Goal: Task Accomplishment & Management: Use online tool/utility

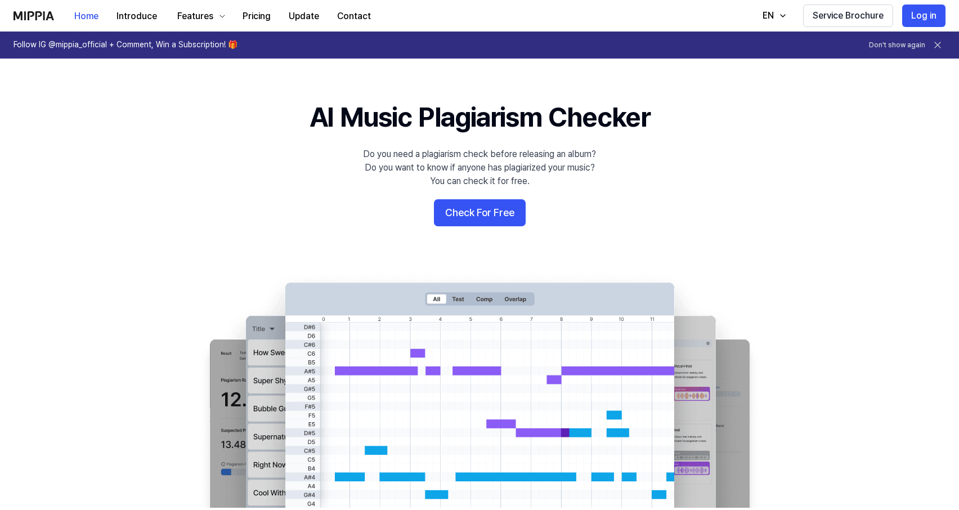
scroll to position [6, 0]
click at [455, 216] on button "Check For Free" at bounding box center [480, 212] width 92 height 27
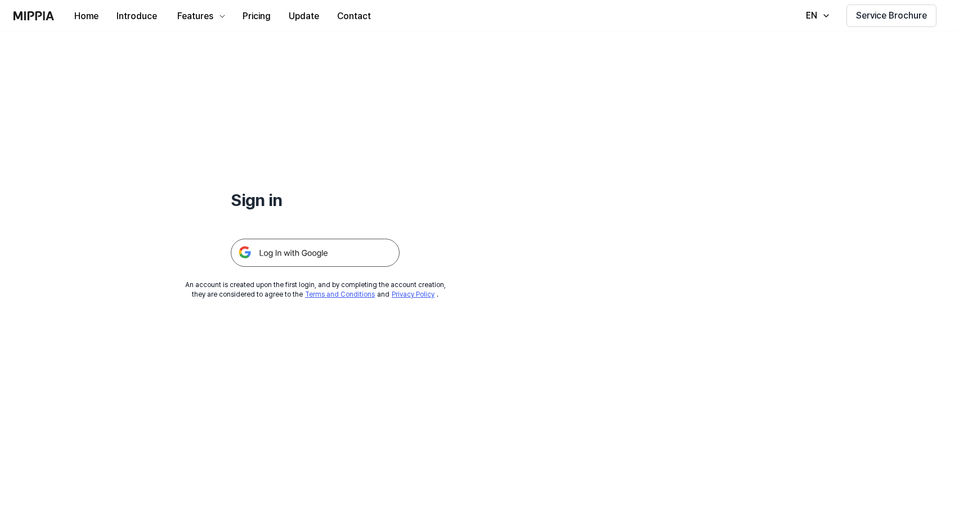
click at [324, 297] on link "Terms and Conditions" at bounding box center [340, 294] width 70 height 8
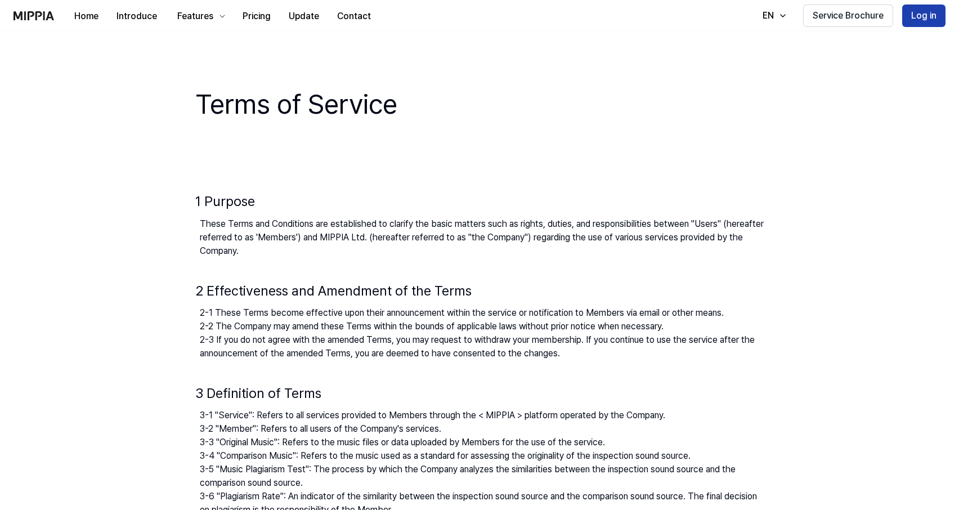
click at [920, 14] on button "Log in" at bounding box center [923, 16] width 43 height 23
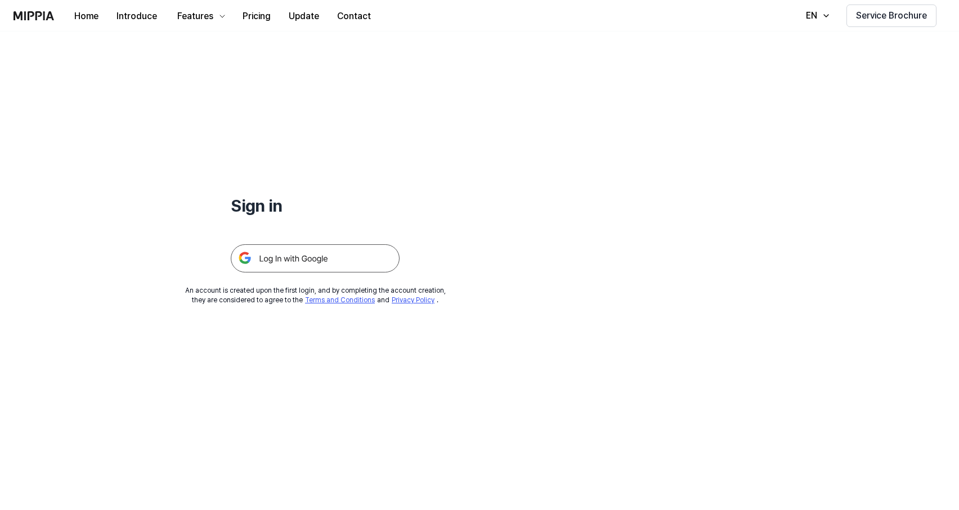
click at [297, 256] on img at bounding box center [315, 258] width 169 height 28
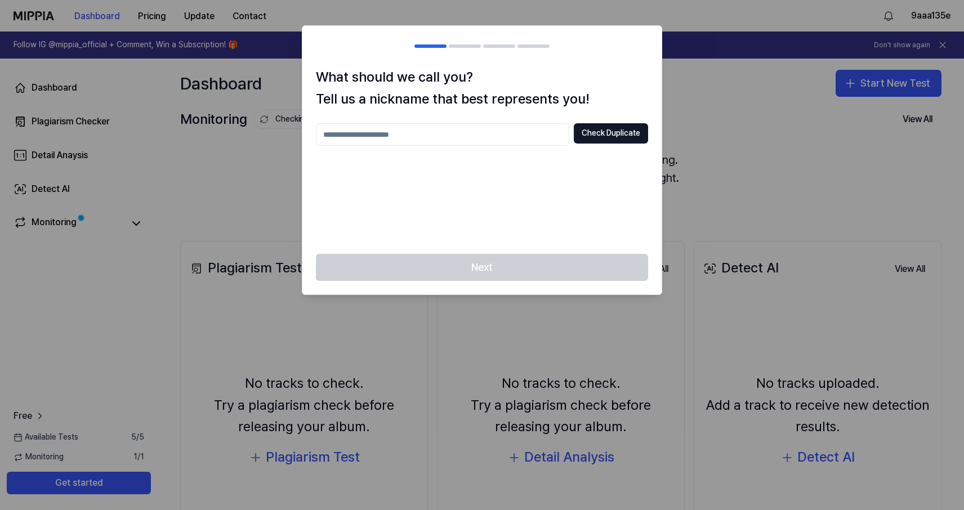
click at [348, 135] on input "text" at bounding box center [442, 134] width 253 height 23
click at [428, 184] on div "*** Check Duplicate" at bounding box center [482, 181] width 332 height 117
click at [618, 132] on button "Check Duplicate" at bounding box center [611, 133] width 74 height 20
click at [344, 135] on input "***" at bounding box center [442, 134] width 253 height 23
drag, startPoint x: 345, startPoint y: 135, endPoint x: 311, endPoint y: 135, distance: 33.8
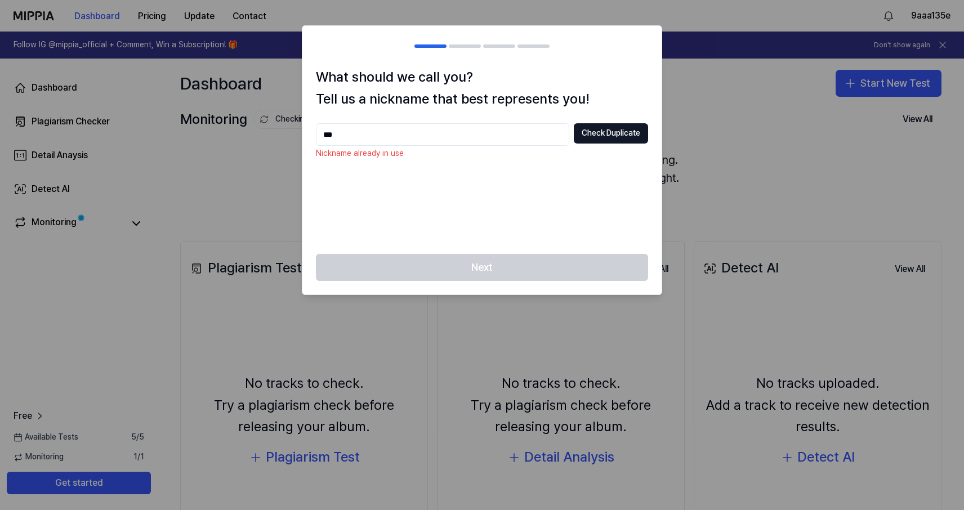
click at [311, 135] on div "What should we call you? Tell us a nickname that best represents you! *** Check…" at bounding box center [481, 159] width 359 height 187
click at [378, 133] on input "***" at bounding box center [442, 134] width 253 height 23
type input "********"
click at [605, 137] on button "Check Duplicate" at bounding box center [611, 133] width 74 height 20
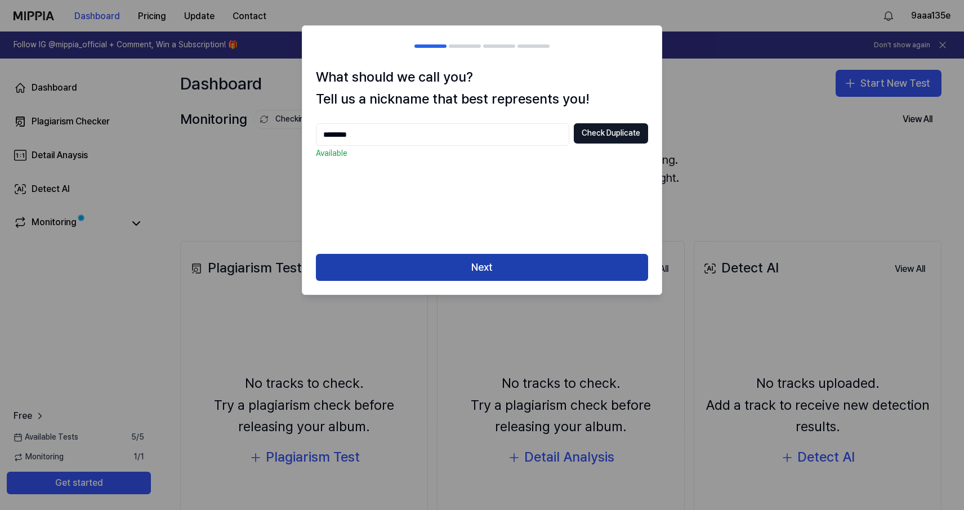
click at [474, 267] on button "Next" at bounding box center [482, 267] width 332 height 27
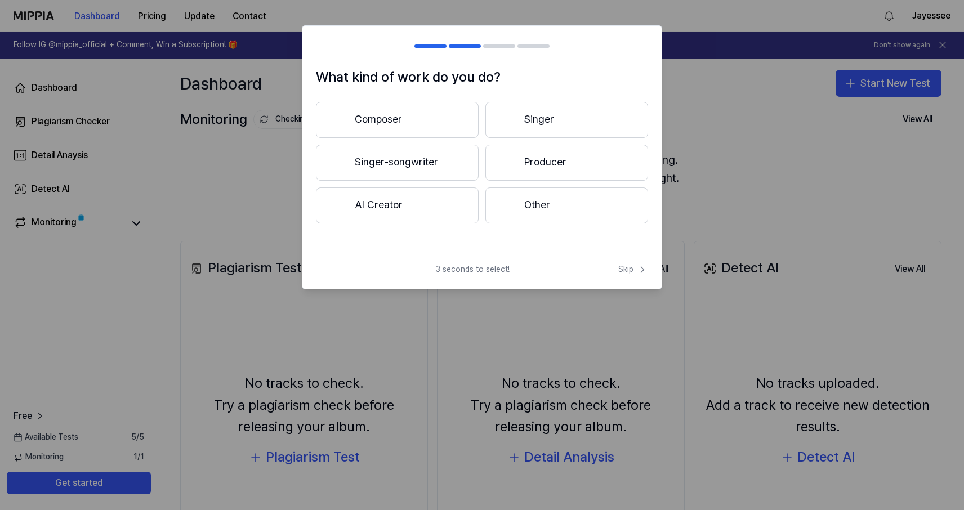
click at [365, 126] on button "Composer" at bounding box center [397, 120] width 163 height 36
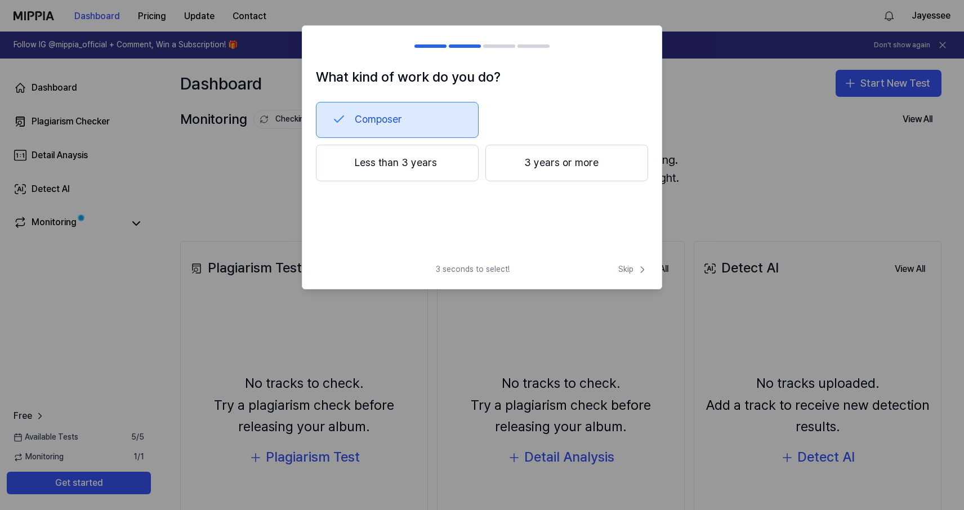
click at [368, 162] on button "Less than 3 years" at bounding box center [397, 163] width 163 height 37
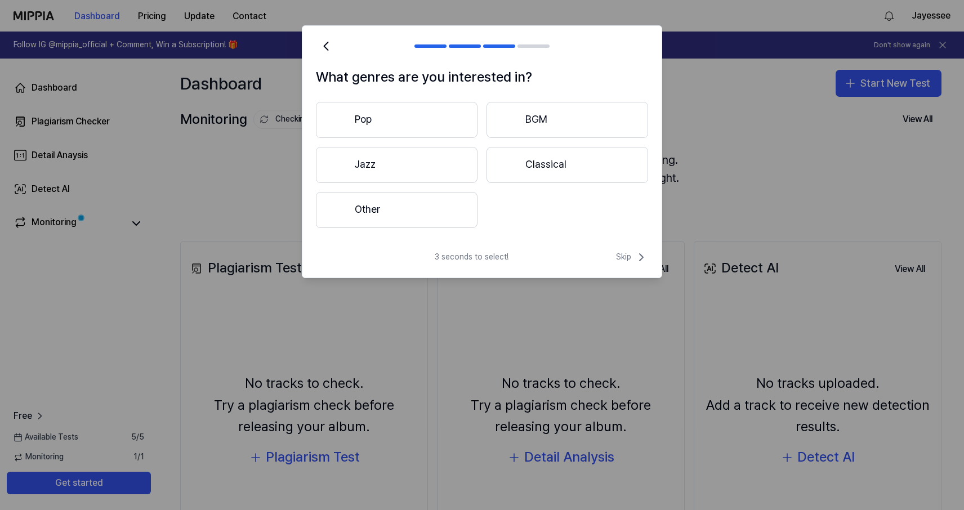
click at [395, 205] on button "Other" at bounding box center [397, 210] width 162 height 36
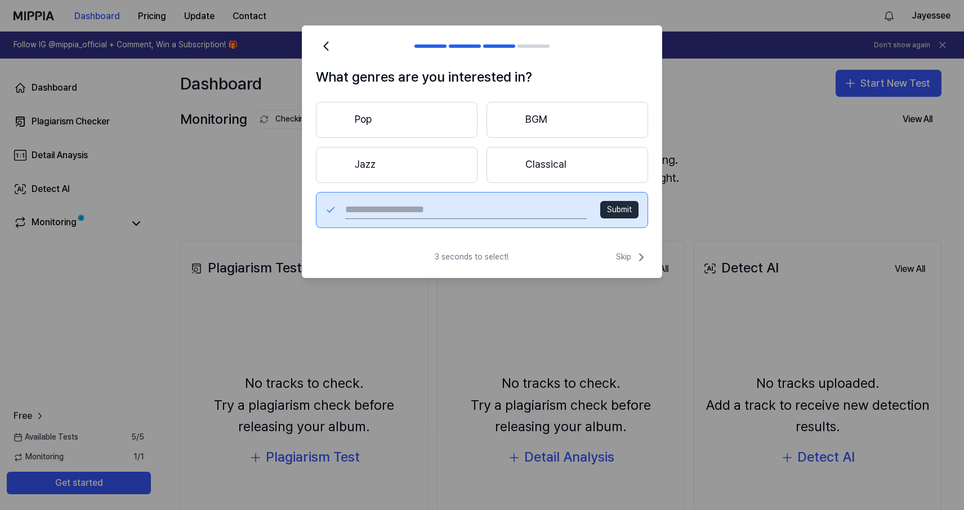
click at [507, 172] on button "Classical" at bounding box center [567, 165] width 162 height 36
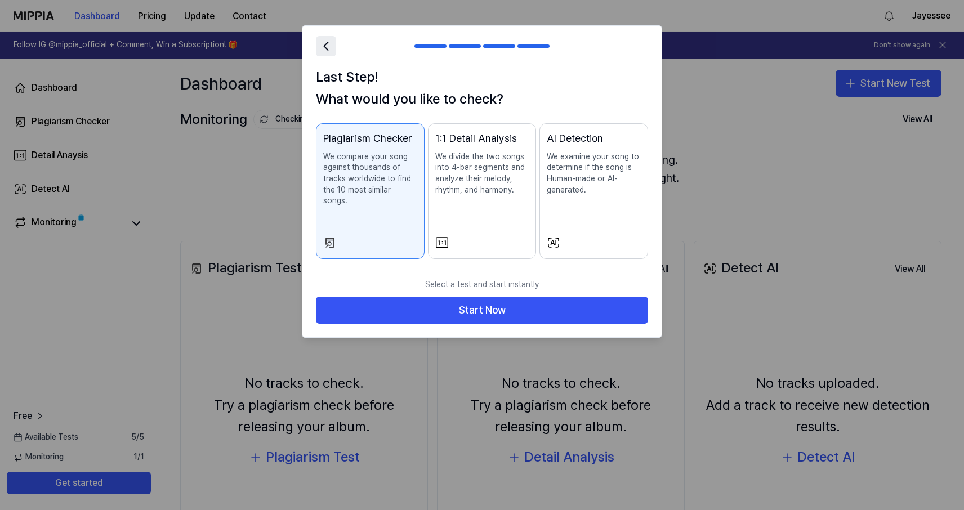
click at [324, 53] on icon at bounding box center [326, 46] width 16 height 16
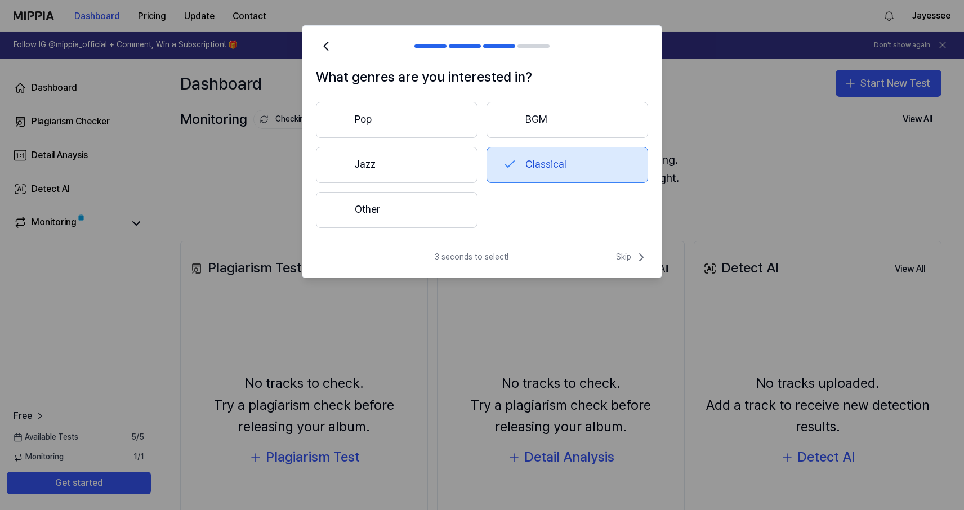
click at [371, 171] on button "Jazz" at bounding box center [397, 165] width 162 height 36
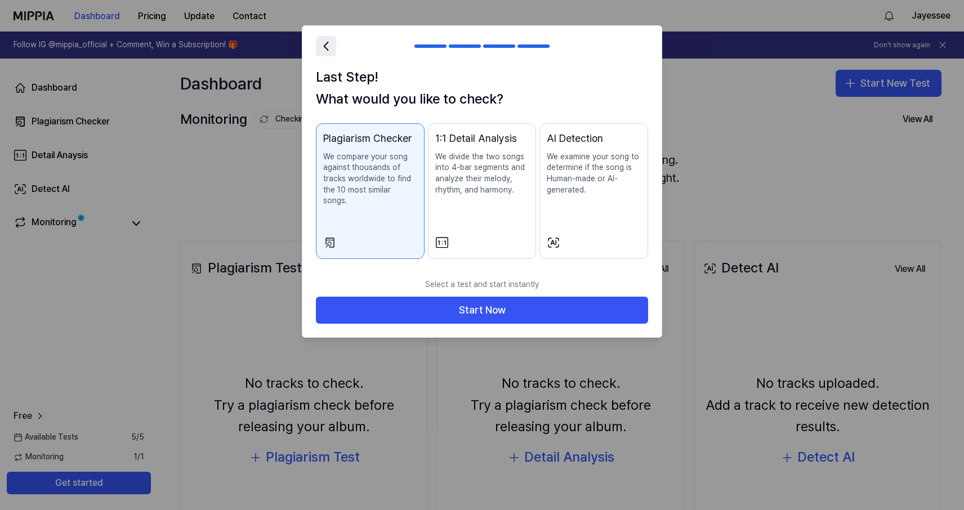
click at [328, 44] on icon at bounding box center [326, 46] width 16 height 16
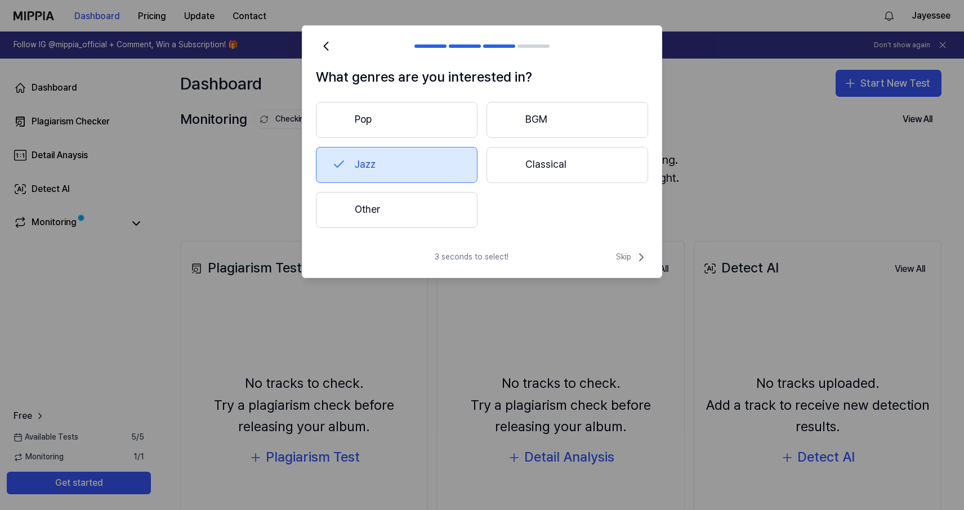
click at [402, 207] on button "Other" at bounding box center [397, 210] width 162 height 36
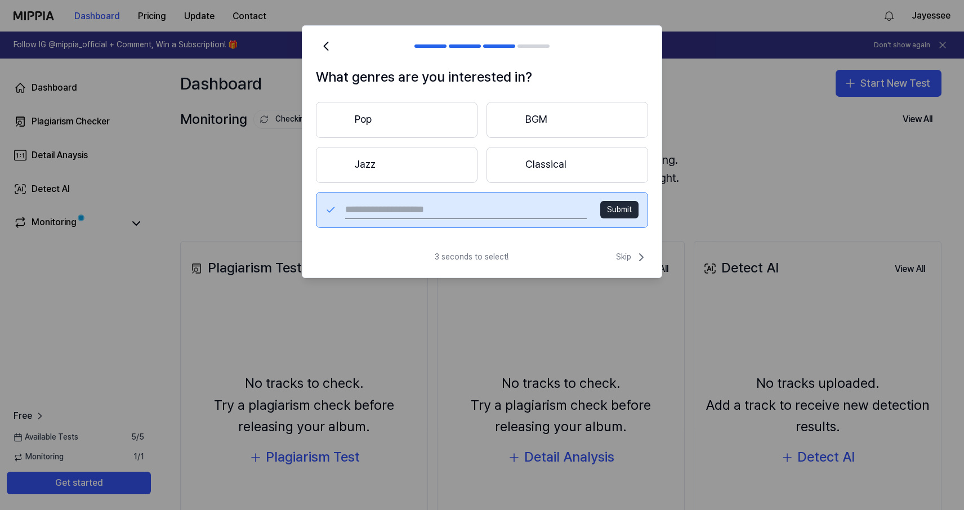
click at [420, 212] on input "text" at bounding box center [465, 210] width 241 height 18
type input "**********"
click at [619, 211] on button "Submit" at bounding box center [619, 210] width 38 height 18
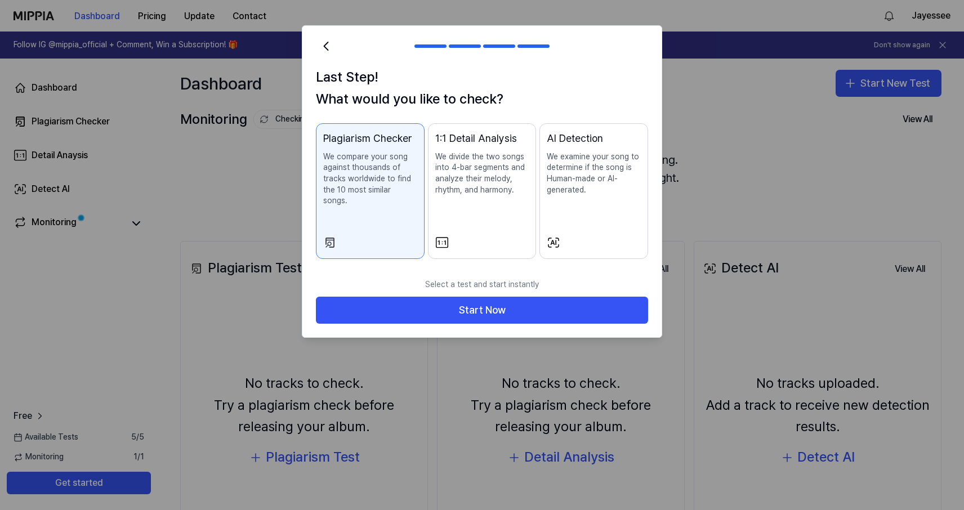
click at [384, 211] on div "Plagiarism Checker We compare your song against thousands of tracks worldwide t…" at bounding box center [370, 180] width 94 height 99
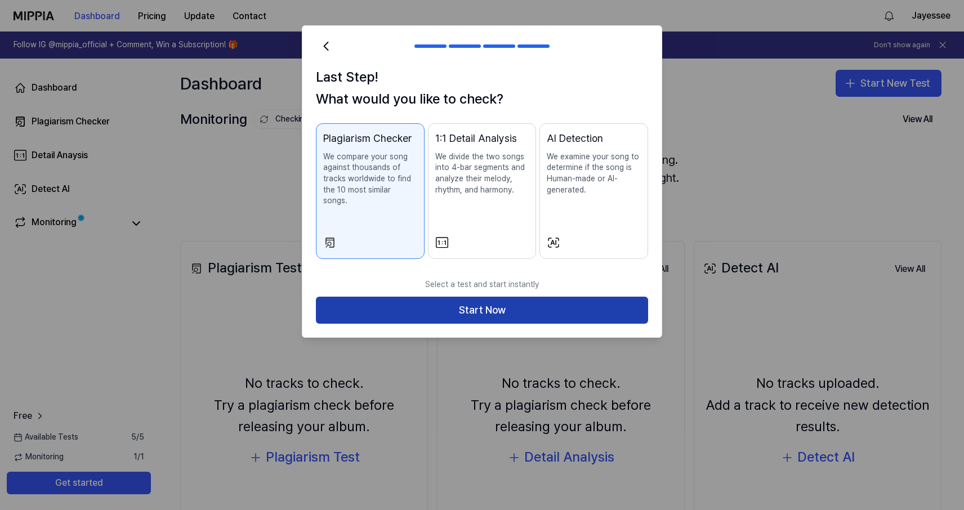
click at [473, 299] on button "Start Now" at bounding box center [482, 310] width 332 height 27
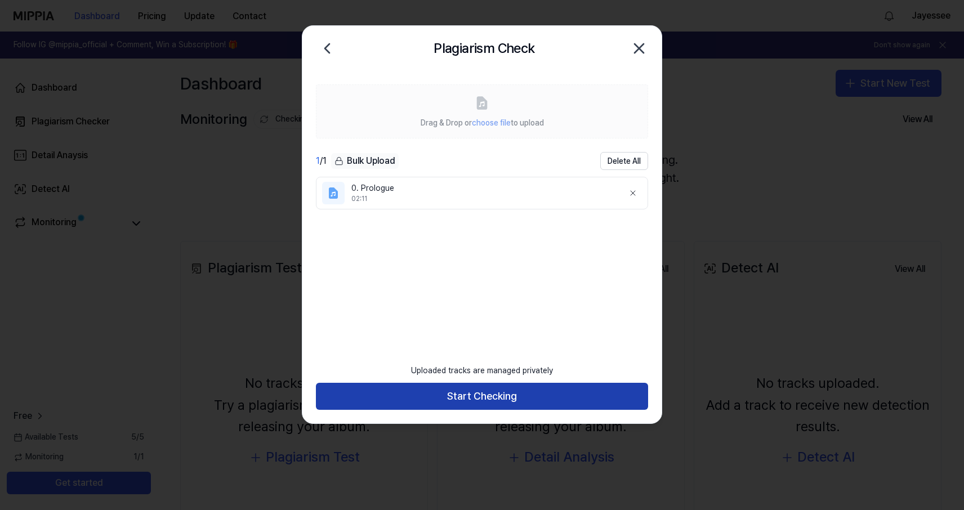
click at [490, 399] on button "Start Checking" at bounding box center [482, 396] width 332 height 27
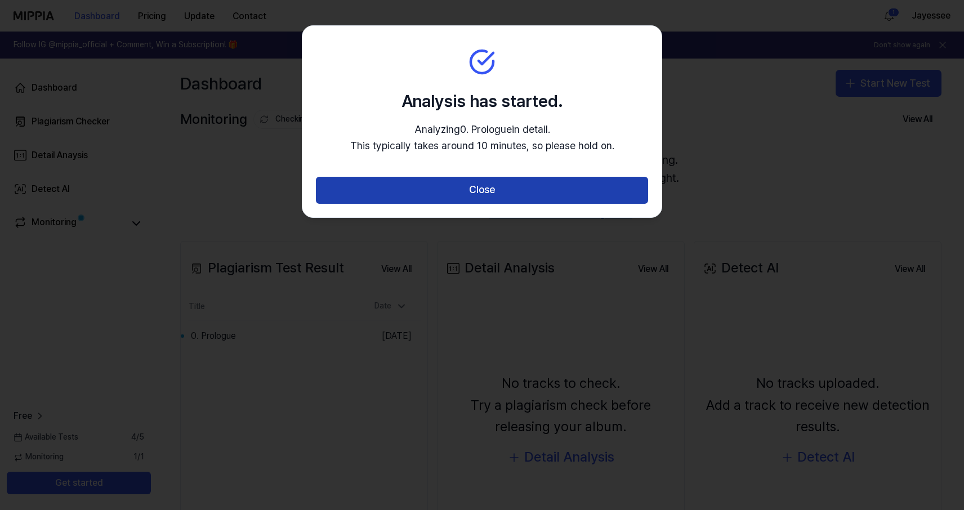
click at [521, 190] on button "Close" at bounding box center [482, 190] width 332 height 27
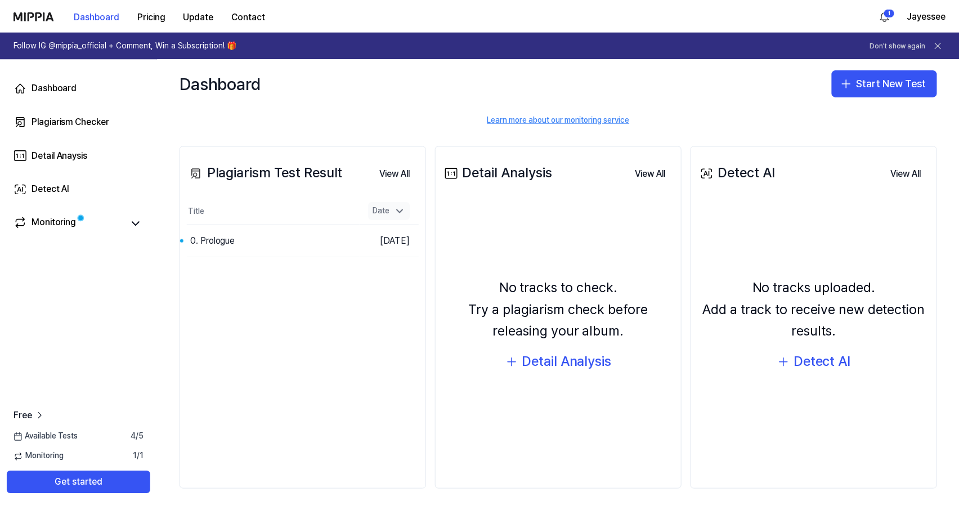
scroll to position [97, 0]
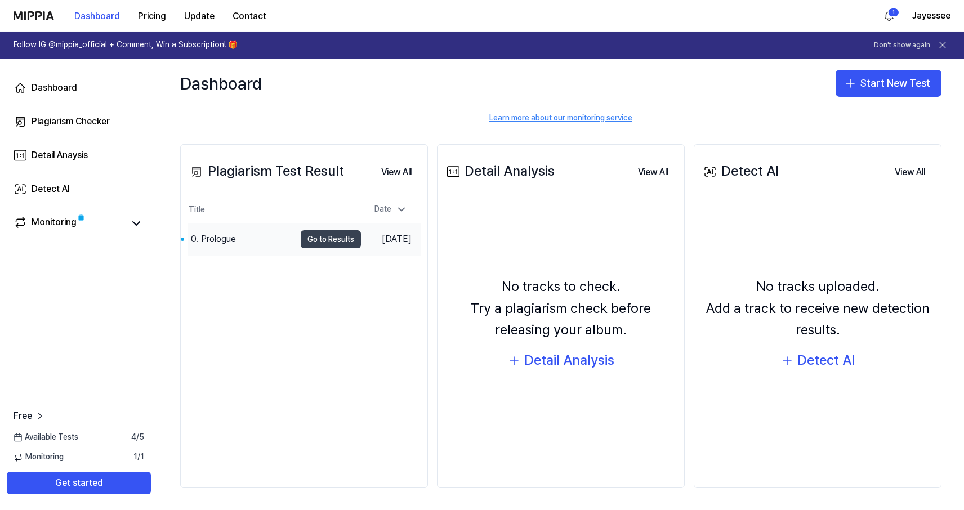
click at [324, 240] on button "Go to Results" at bounding box center [331, 239] width 60 height 18
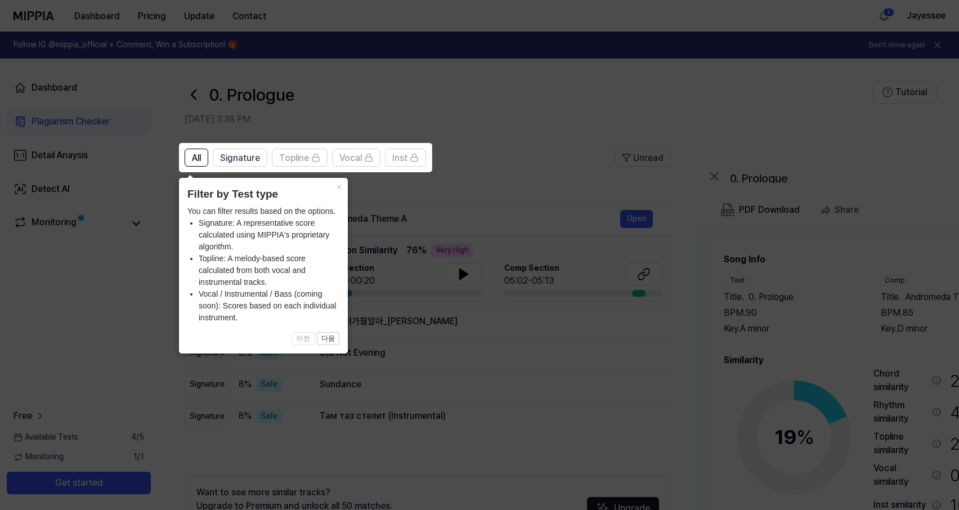
click at [163, 308] on icon at bounding box center [482, 255] width 964 height 510
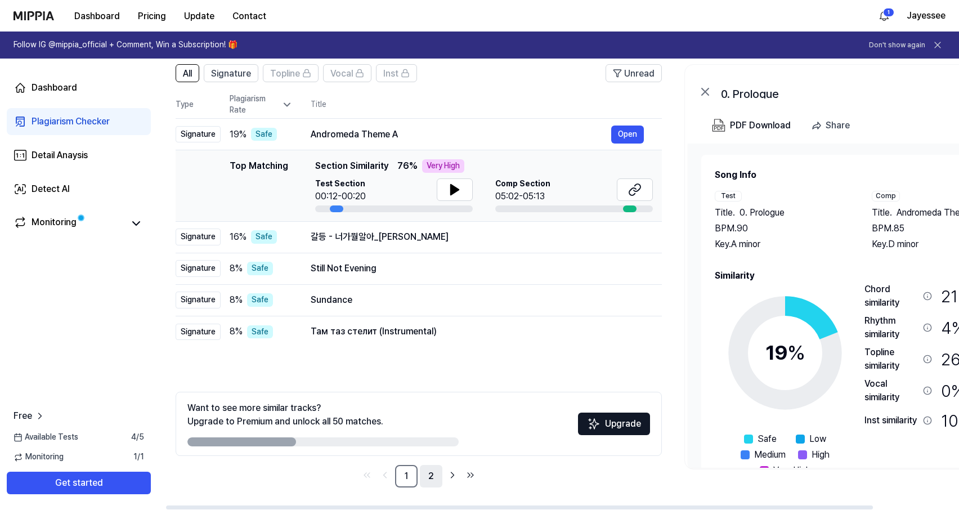
scroll to position [0, 10]
click at [430, 475] on link "2" at bounding box center [430, 476] width 23 height 23
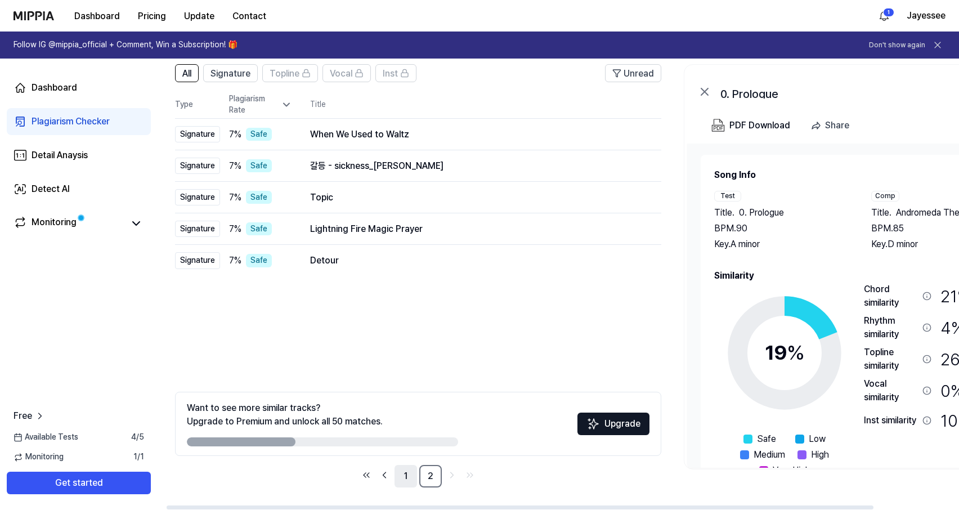
click at [404, 474] on link "1" at bounding box center [406, 476] width 23 height 23
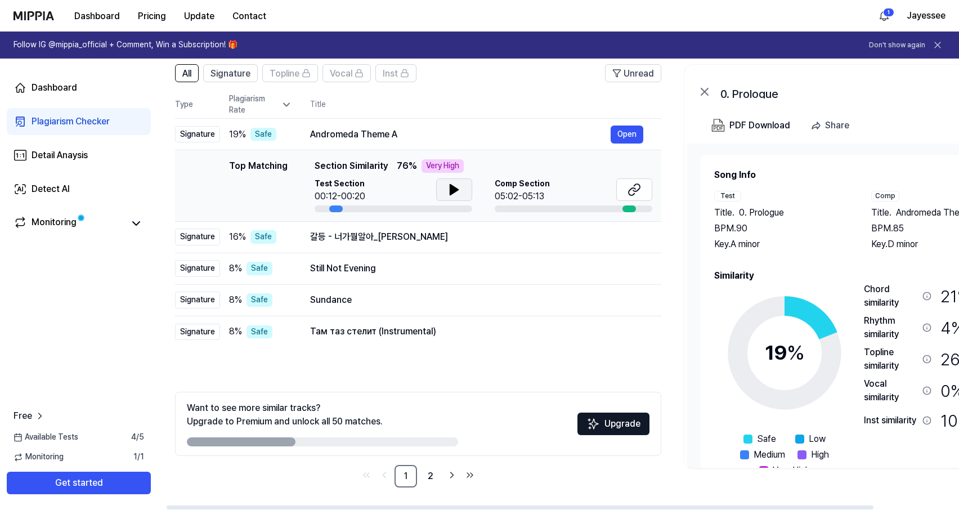
click at [450, 191] on icon at bounding box center [454, 190] width 8 height 10
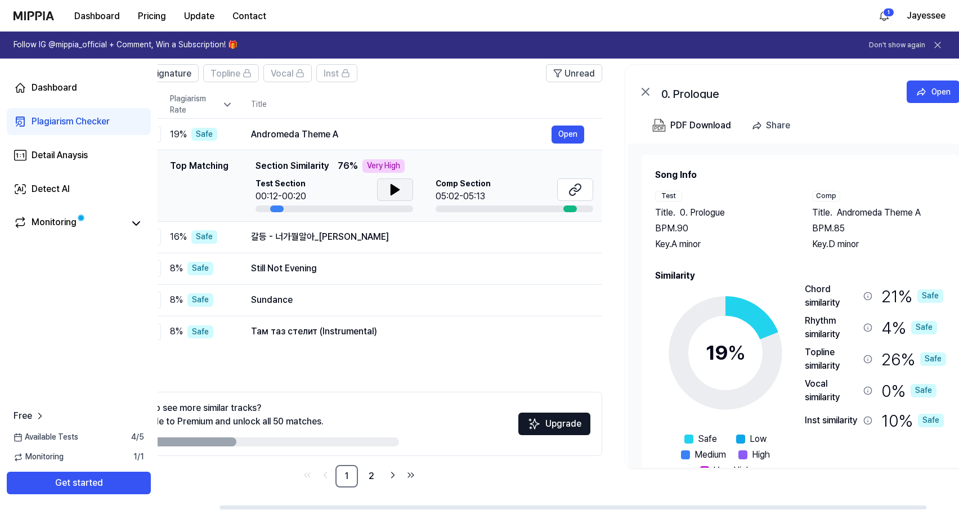
scroll to position [0, 70]
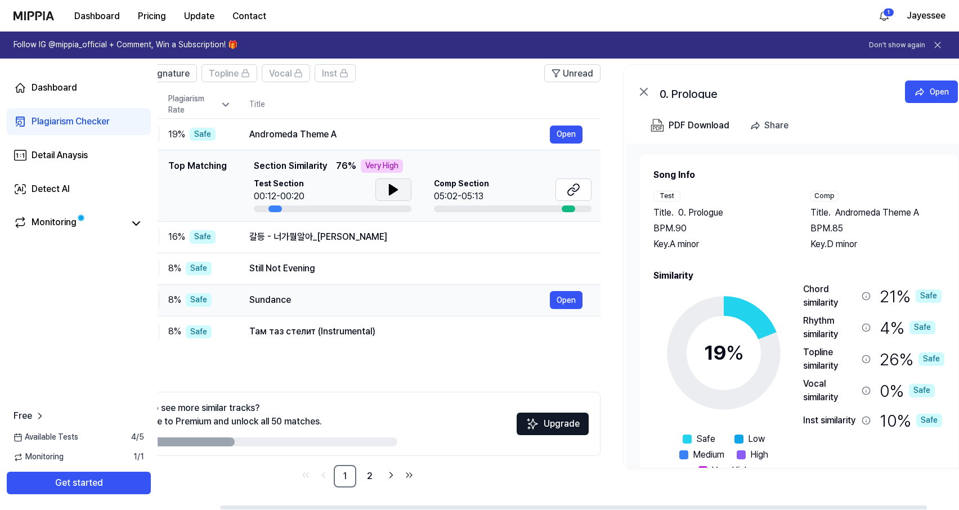
click at [286, 298] on div "Sundance" at bounding box center [399, 300] width 301 height 14
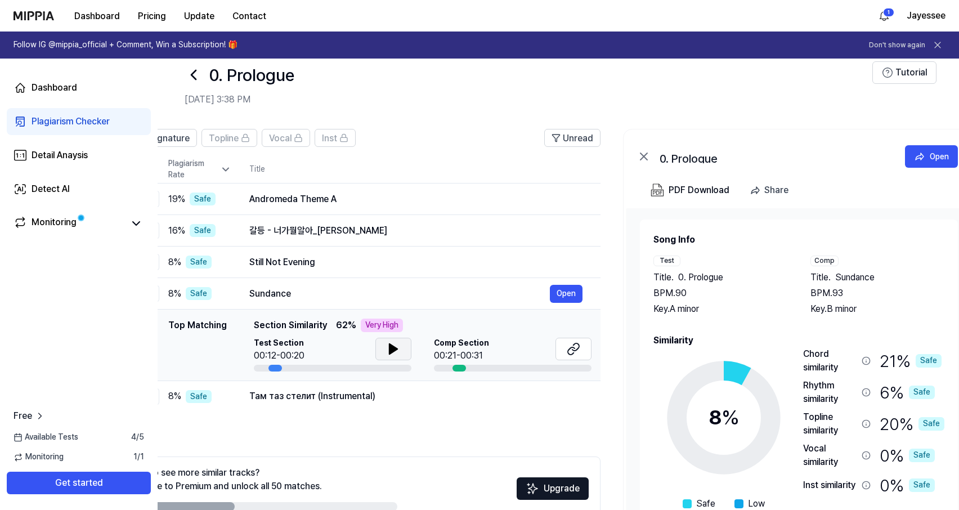
scroll to position [0, 0]
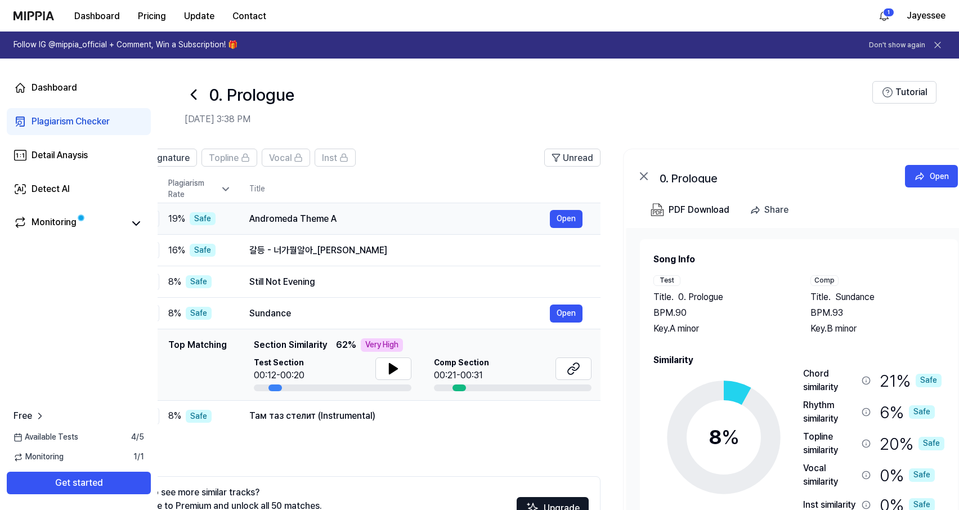
click at [357, 220] on div "Andromeda Theme A" at bounding box center [399, 219] width 301 height 14
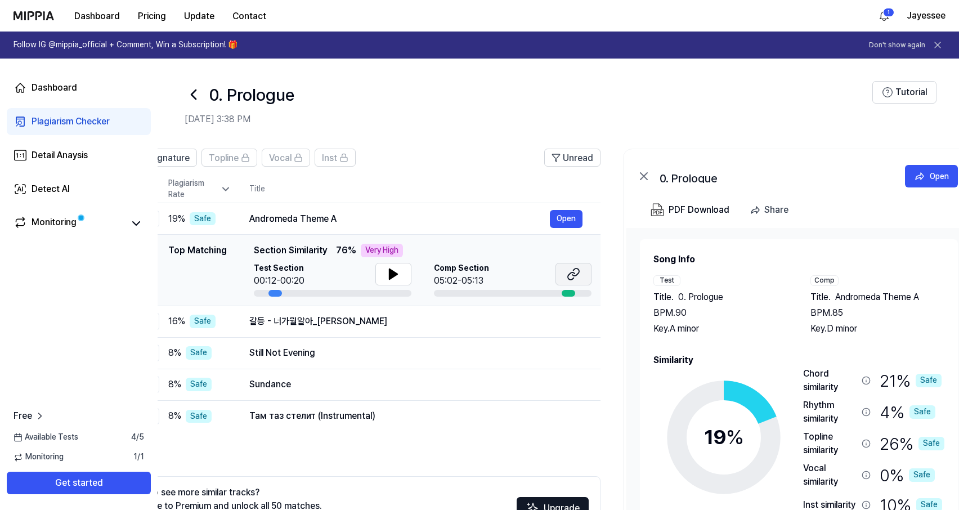
click at [574, 272] on icon at bounding box center [574, 274] width 14 height 14
click at [571, 276] on icon at bounding box center [574, 274] width 14 height 14
click at [390, 276] on icon at bounding box center [394, 274] width 8 height 10
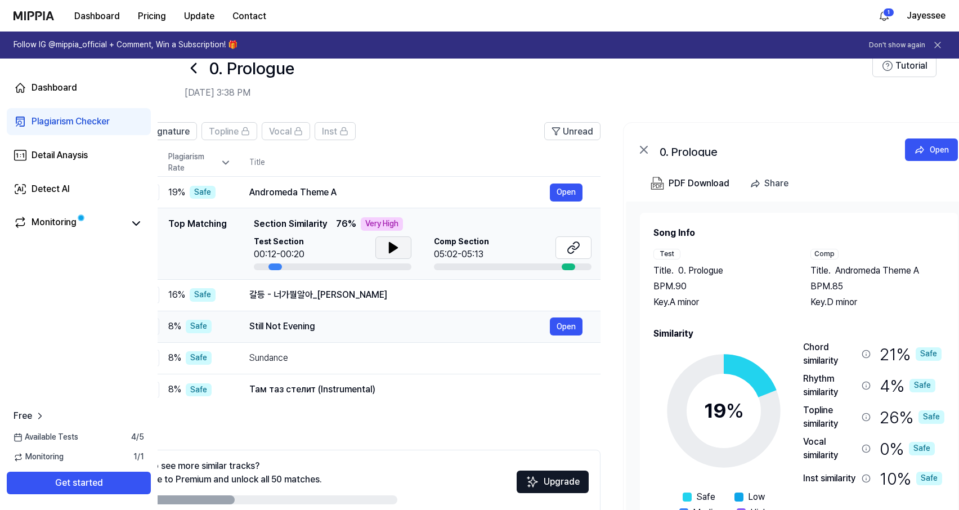
scroll to position [25, 0]
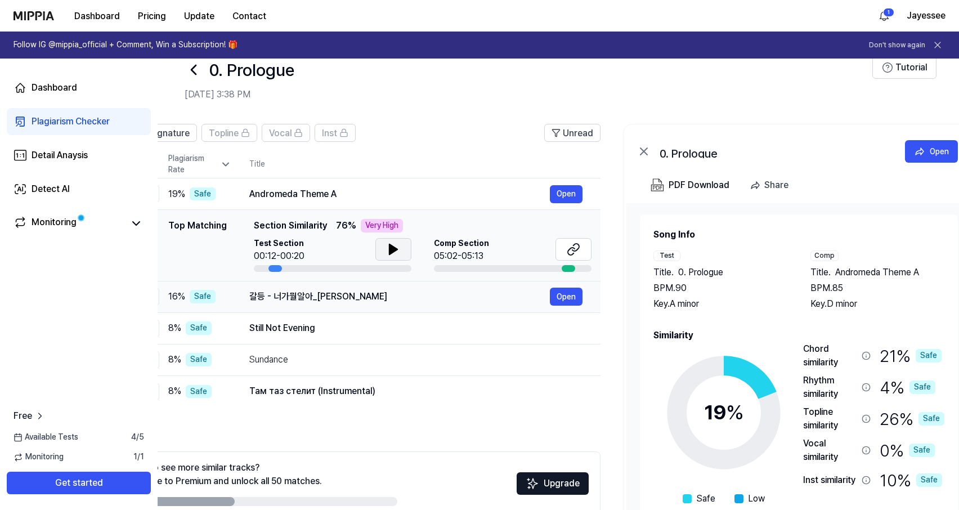
click at [414, 298] on div "갈등 - 너가뭘알아_[PERSON_NAME]" at bounding box center [399, 297] width 301 height 14
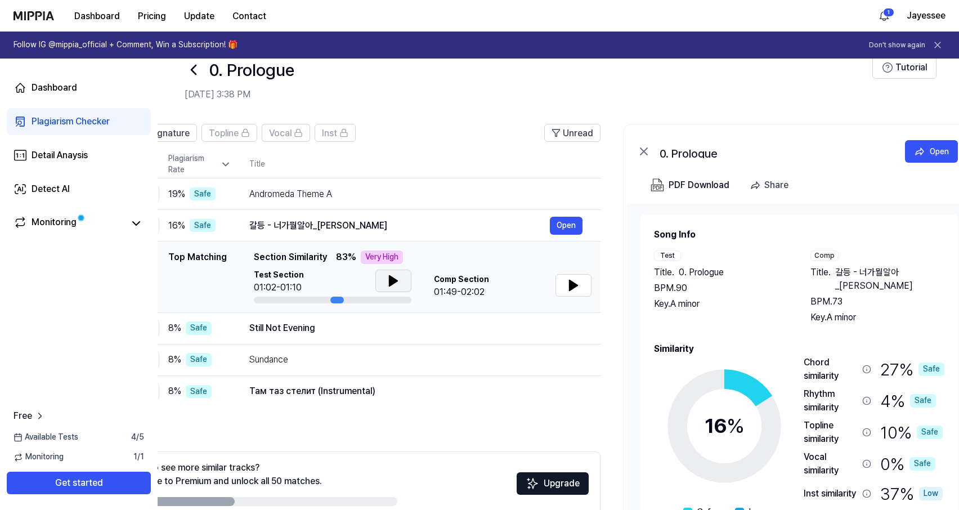
click at [391, 284] on icon at bounding box center [394, 281] width 8 height 10
click at [570, 287] on icon at bounding box center [574, 285] width 8 height 10
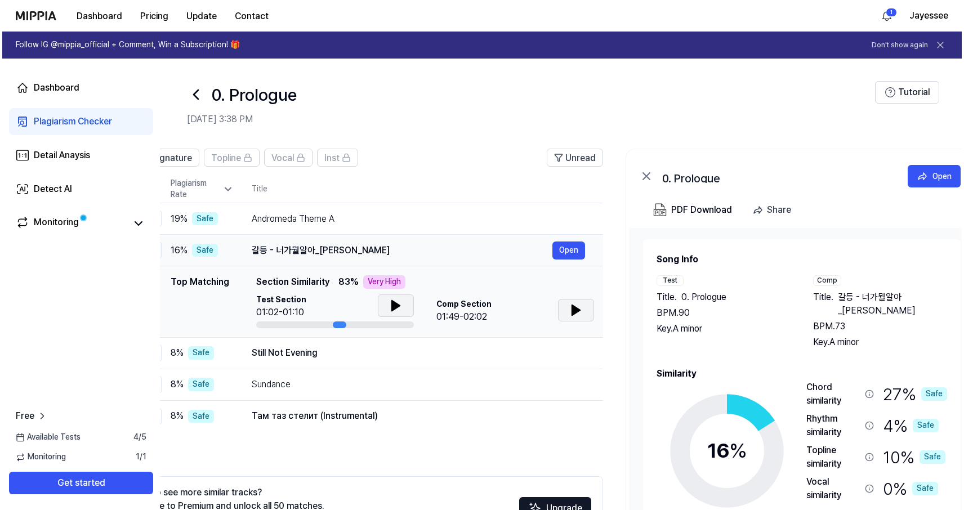
scroll to position [0, 0]
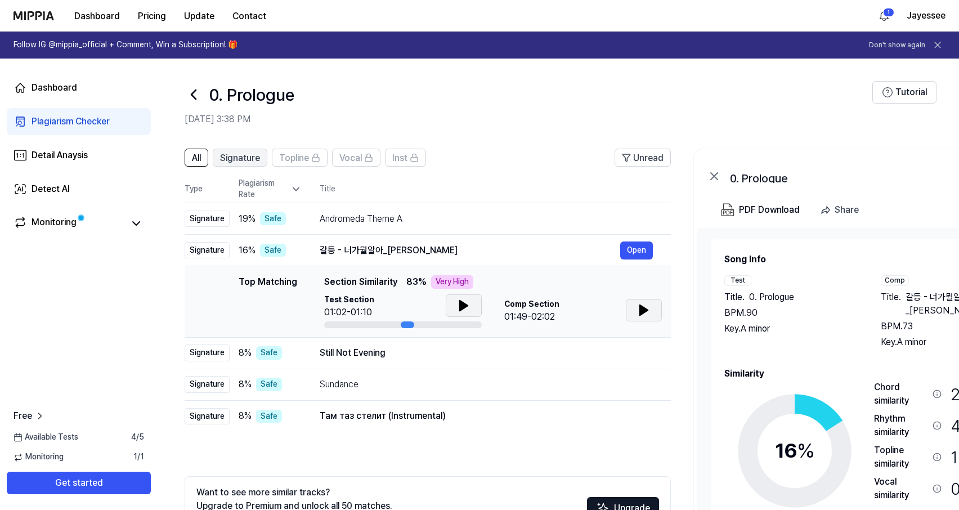
click at [236, 156] on span "Signature" at bounding box center [240, 158] width 40 height 14
click at [196, 157] on span "All" at bounding box center [196, 158] width 9 height 14
click at [143, 225] on button at bounding box center [136, 224] width 16 height 16
click at [137, 222] on icon at bounding box center [136, 223] width 7 height 3
click at [65, 222] on div "Monitoring" at bounding box center [54, 224] width 45 height 16
